Goal: Task Accomplishment & Management: Manage account settings

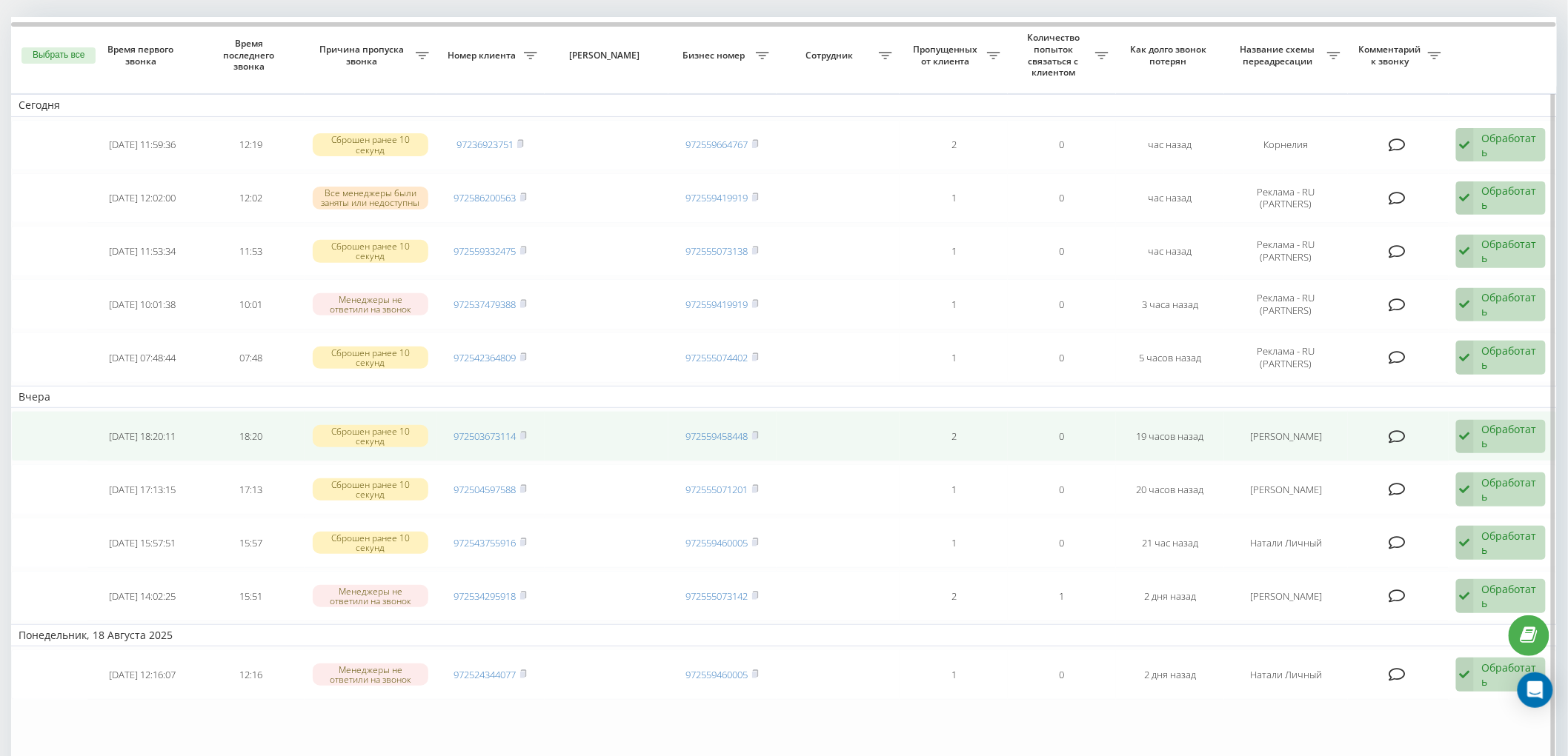
scroll to position [164, 0]
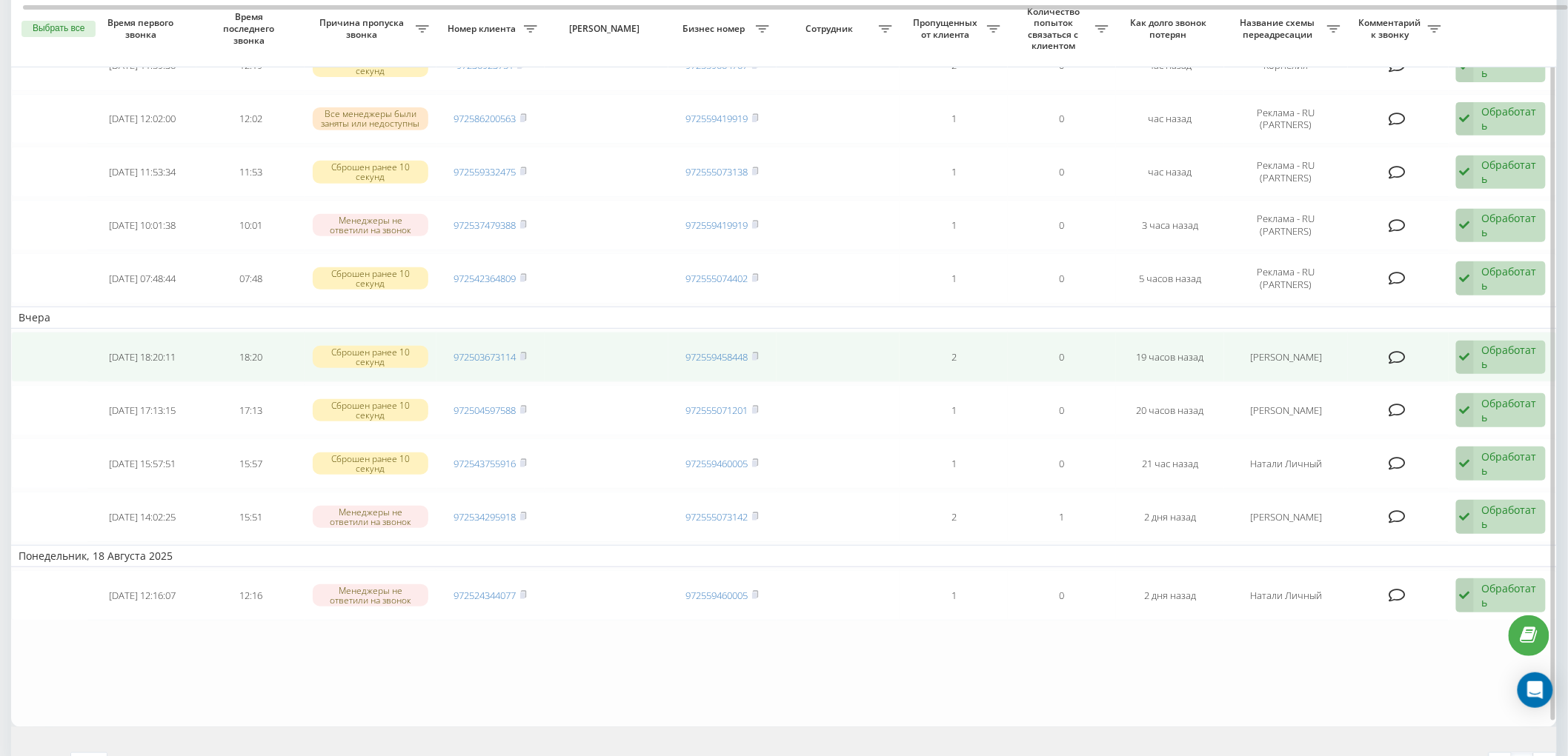
click at [1479, 365] on div "Обработать Не удалось связаться Связался с клиентом с помощью другого канала Кл…" at bounding box center [1501, 358] width 90 height 34
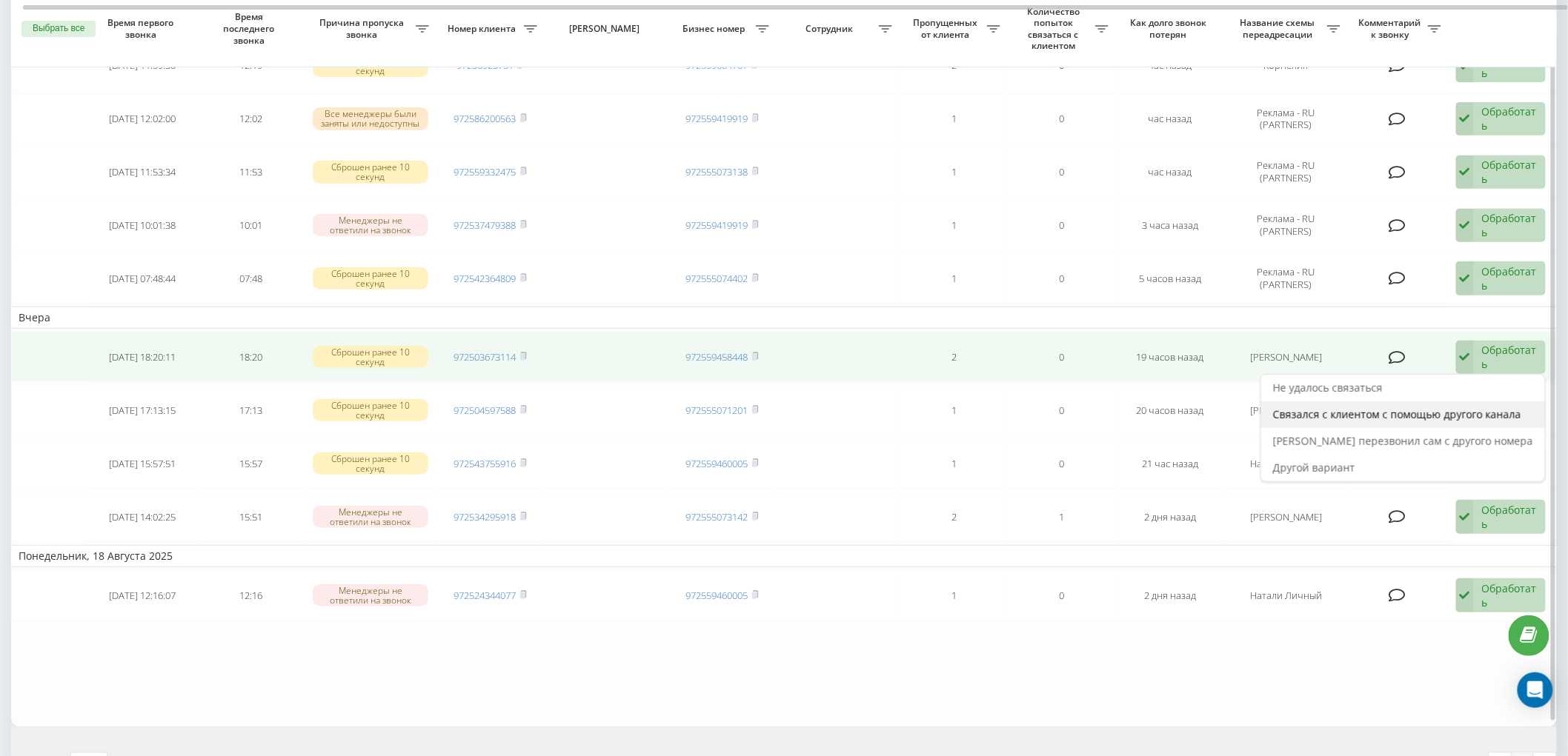
click at [1420, 418] on div "Связался с клиентом с помощью другого канала" at bounding box center [1403, 414] width 284 height 26
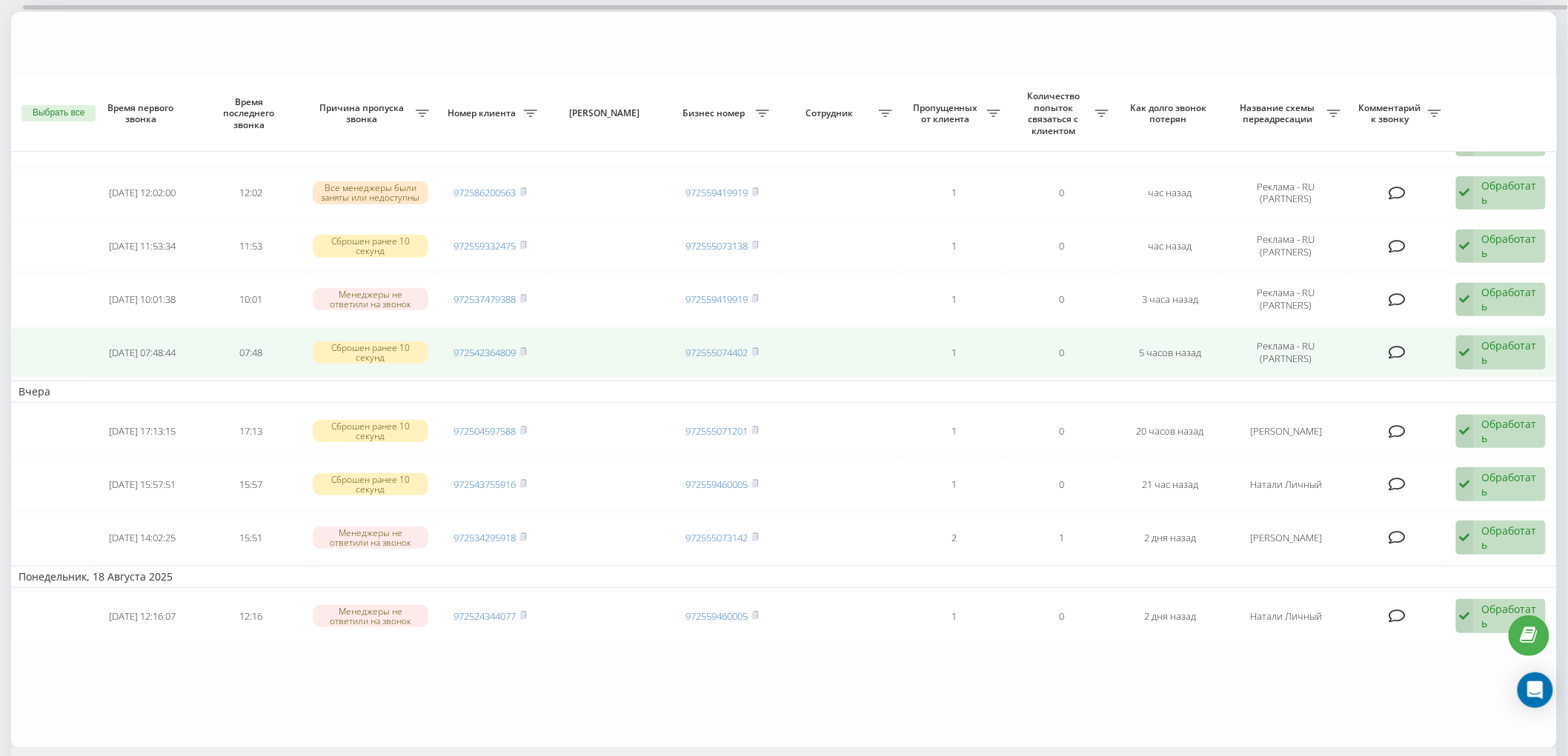
scroll to position [0, 0]
